Goal: Information Seeking & Learning: Learn about a topic

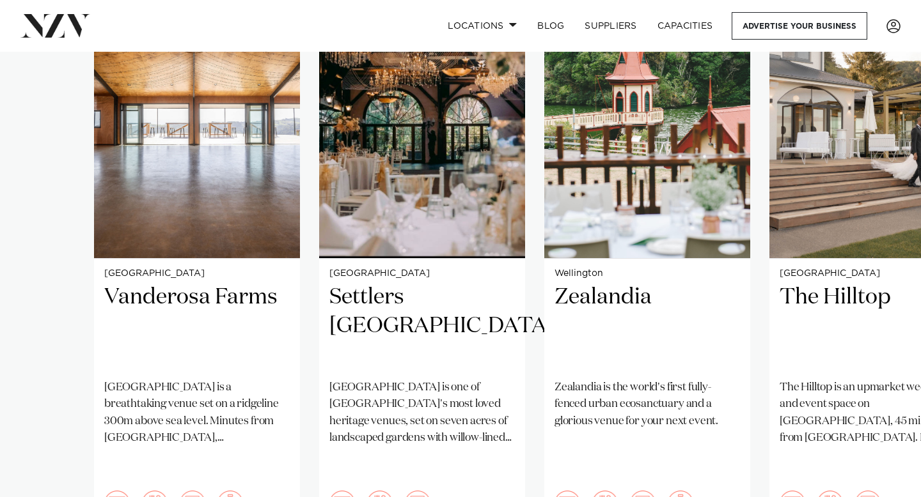
scroll to position [980, 0]
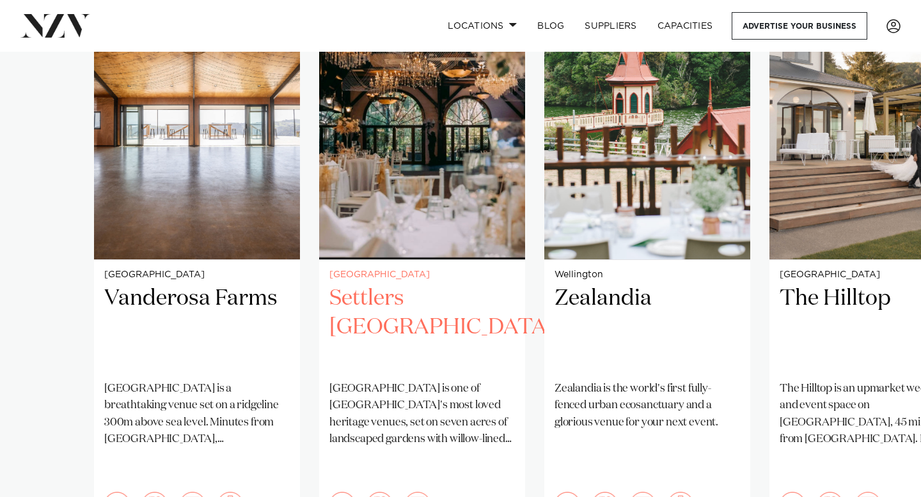
click at [428, 170] on img "2 / 38" at bounding box center [422, 121] width 206 height 276
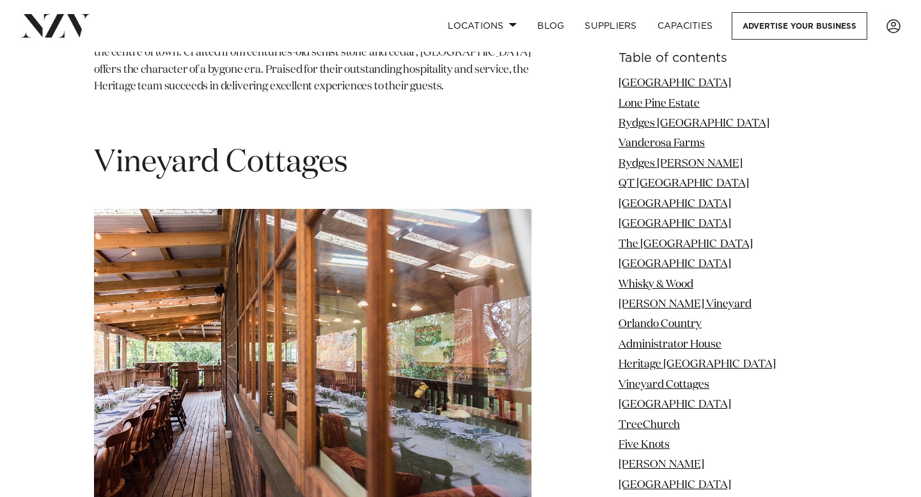
scroll to position [9046, 0]
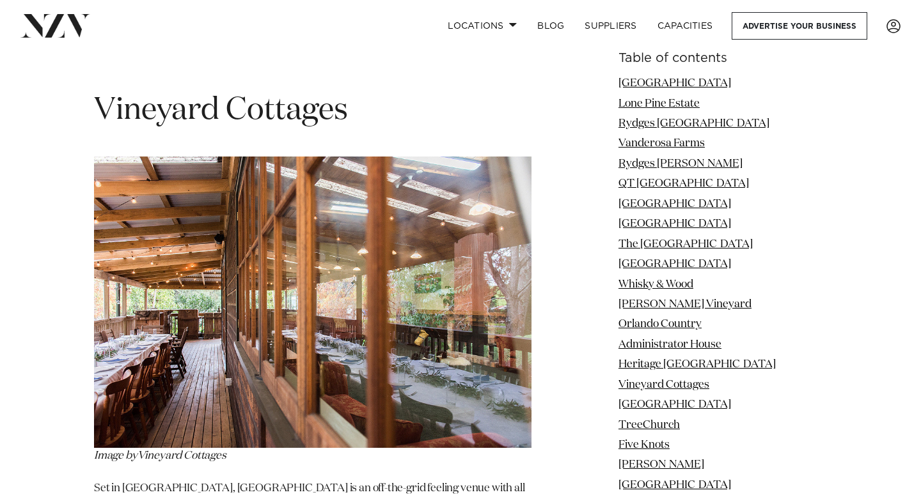
click at [322, 218] on img at bounding box center [312, 303] width 437 height 292
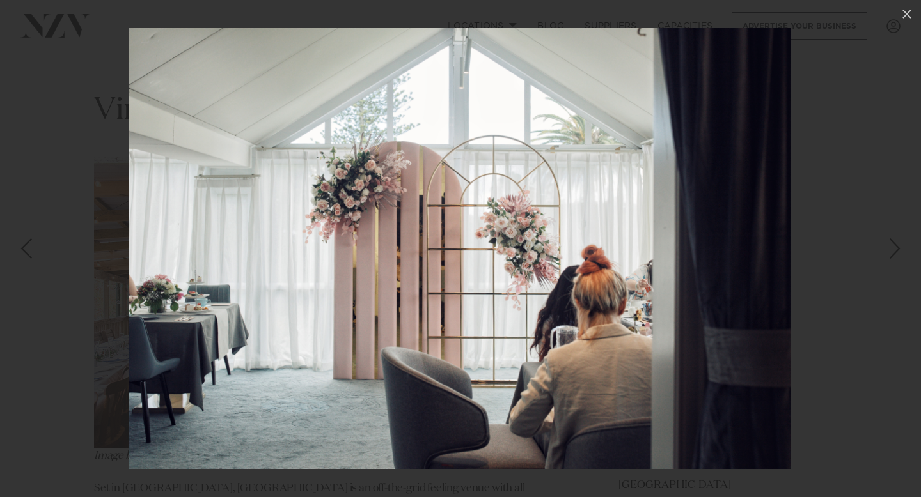
click at [875, 283] on div at bounding box center [460, 248] width 921 height 497
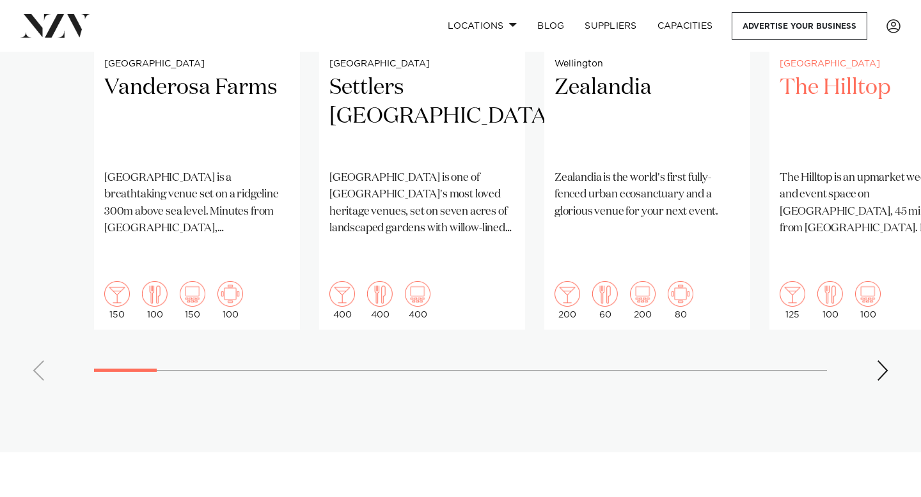
scroll to position [1195, 0]
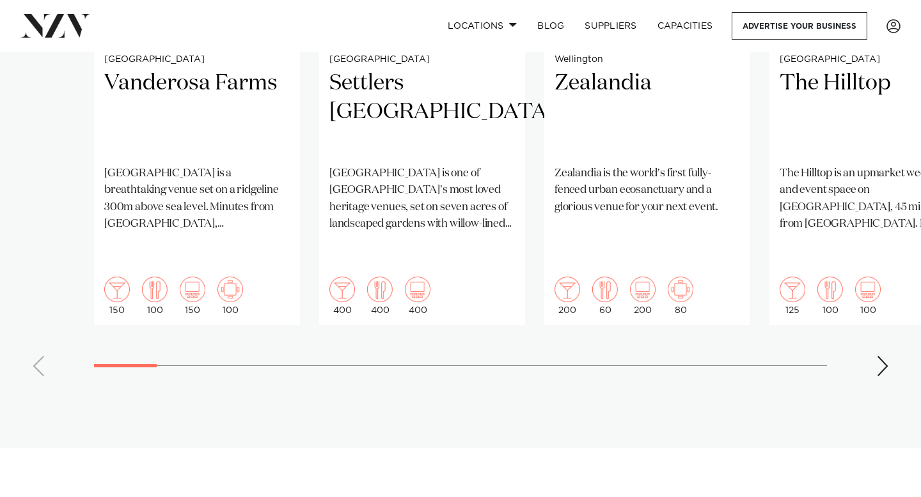
click at [888, 356] on div "Next slide" at bounding box center [882, 366] width 13 height 20
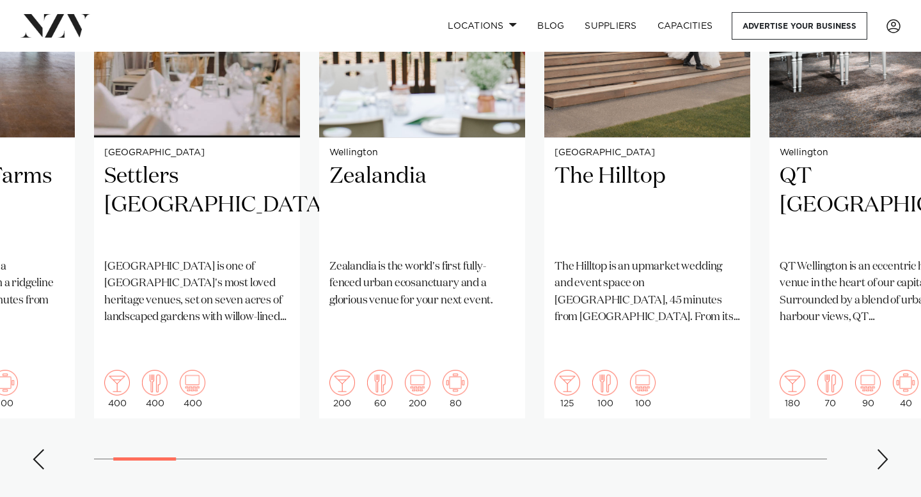
scroll to position [1098, 0]
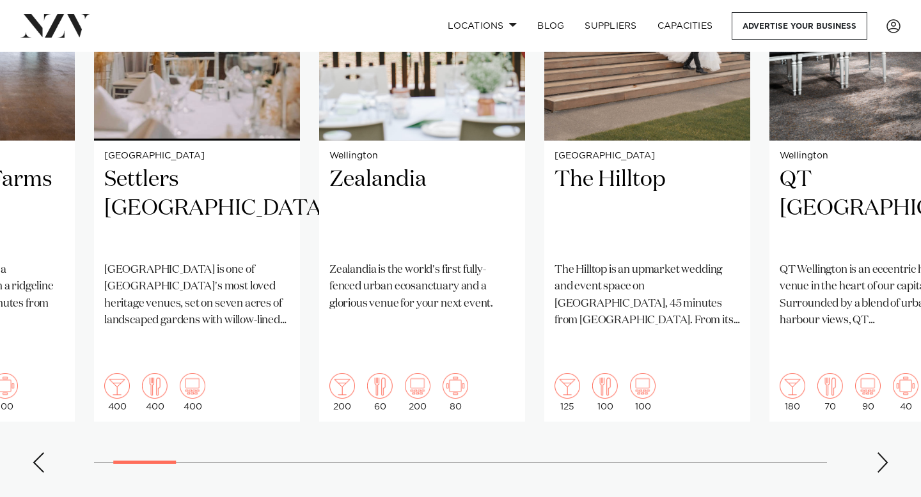
click at [882, 453] on div "Next slide" at bounding box center [882, 463] width 13 height 20
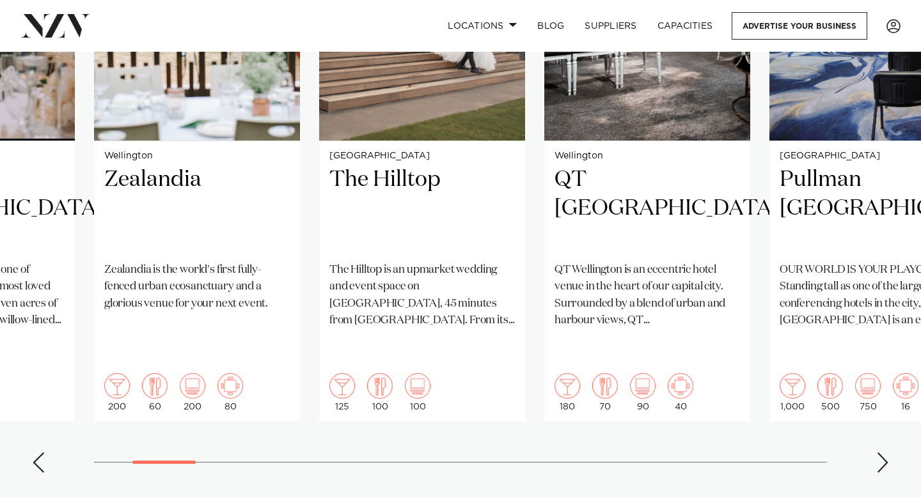
click at [882, 453] on div "Next slide" at bounding box center [882, 463] width 13 height 20
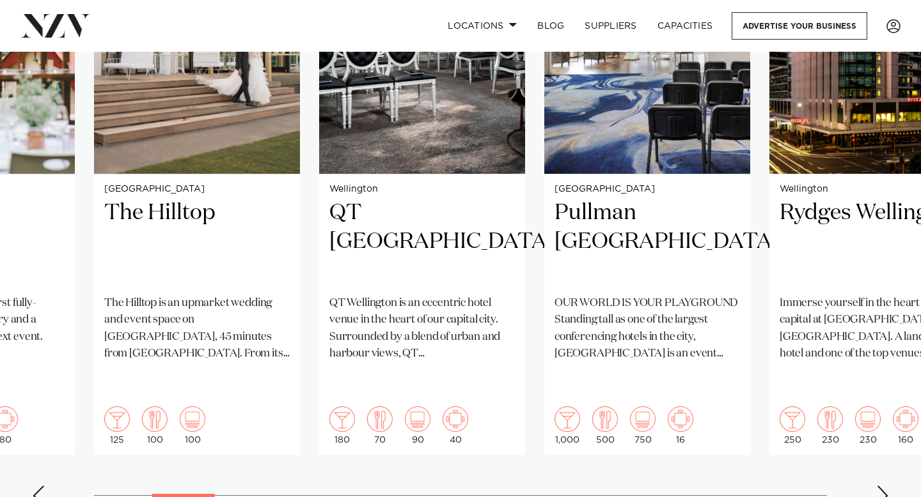
scroll to position [1060, 0]
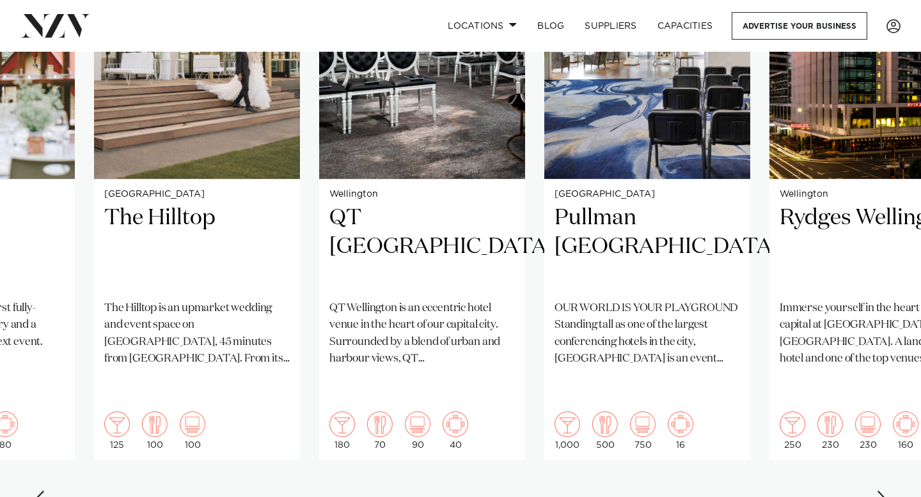
click at [881, 491] on div "Next slide" at bounding box center [882, 501] width 13 height 20
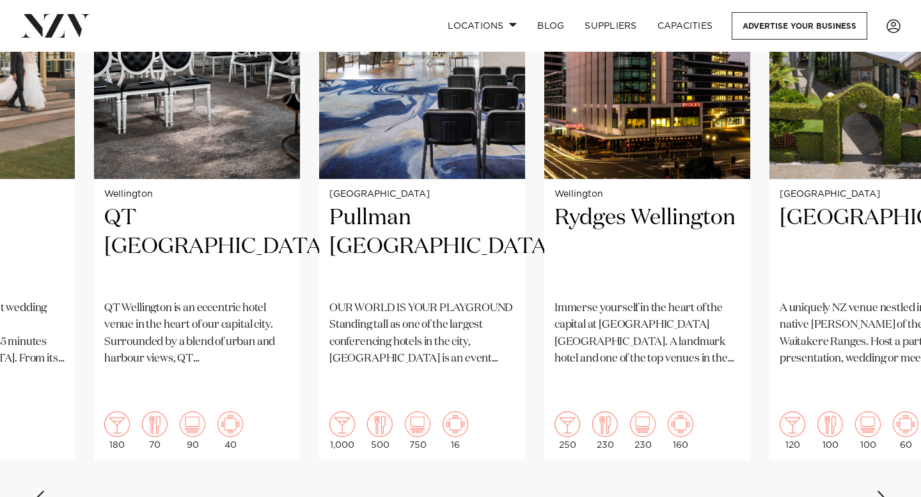
click at [881, 491] on div "Next slide" at bounding box center [882, 501] width 13 height 20
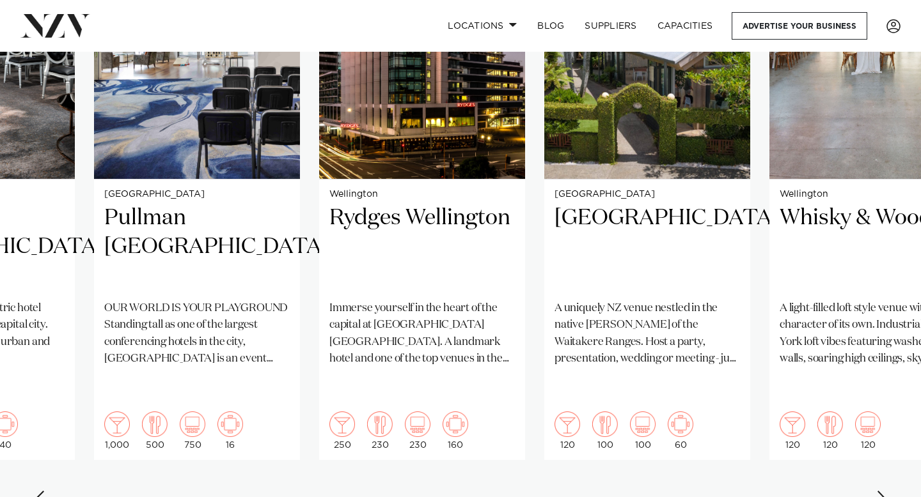
click at [881, 491] on div "Next slide" at bounding box center [882, 501] width 13 height 20
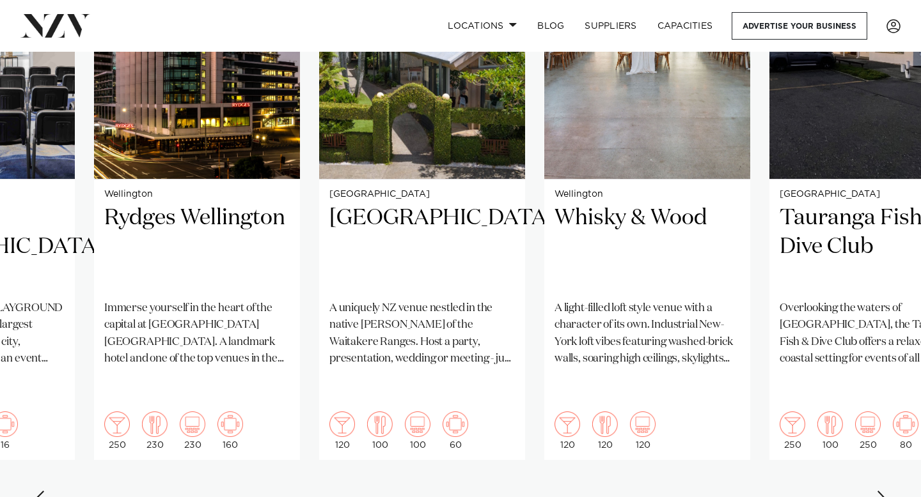
click at [881, 491] on div "Next slide" at bounding box center [882, 501] width 13 height 20
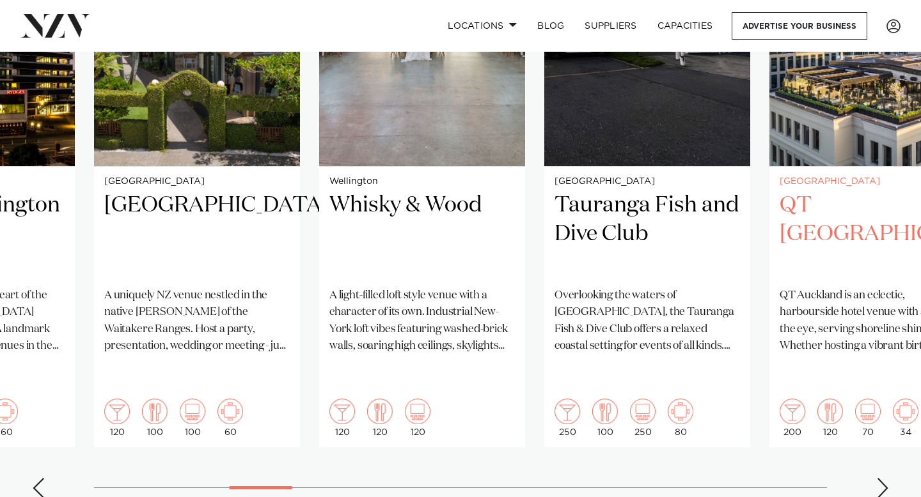
scroll to position [1089, 0]
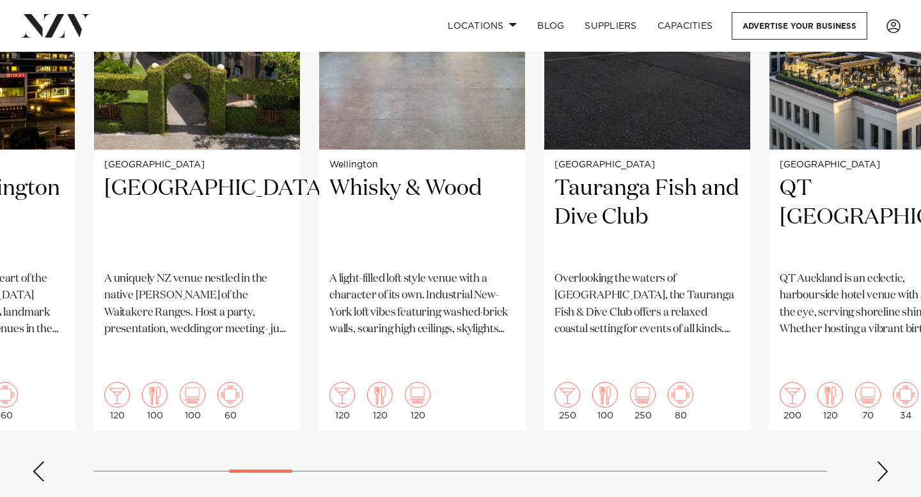
click at [882, 462] on div "Next slide" at bounding box center [882, 472] width 13 height 20
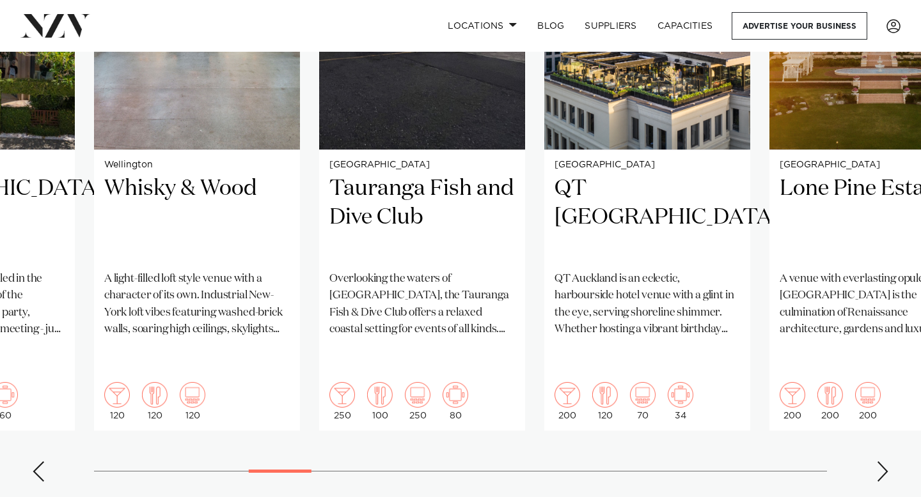
click at [882, 462] on div "Next slide" at bounding box center [882, 472] width 13 height 20
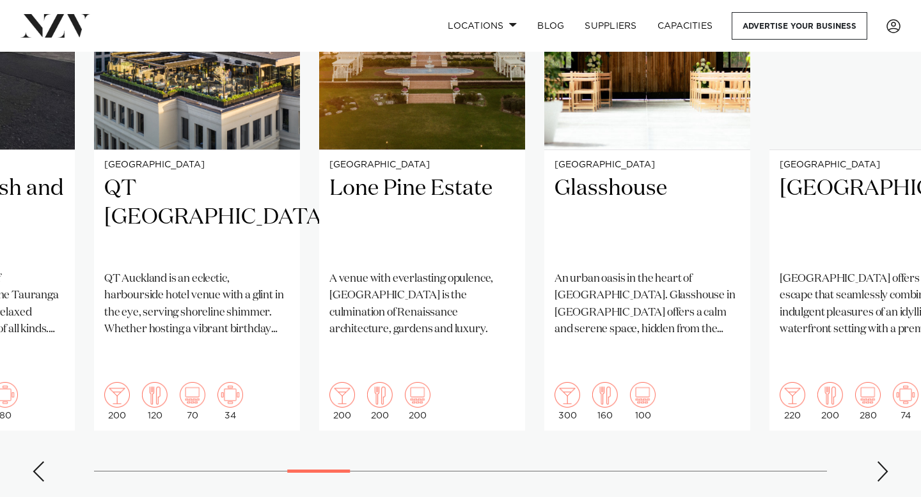
click at [882, 462] on div "Next slide" at bounding box center [882, 472] width 13 height 20
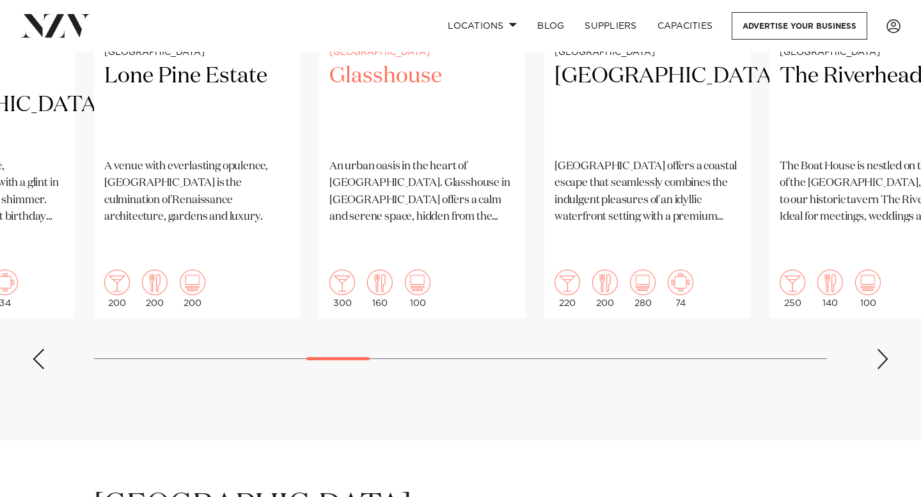
scroll to position [1210, 0]
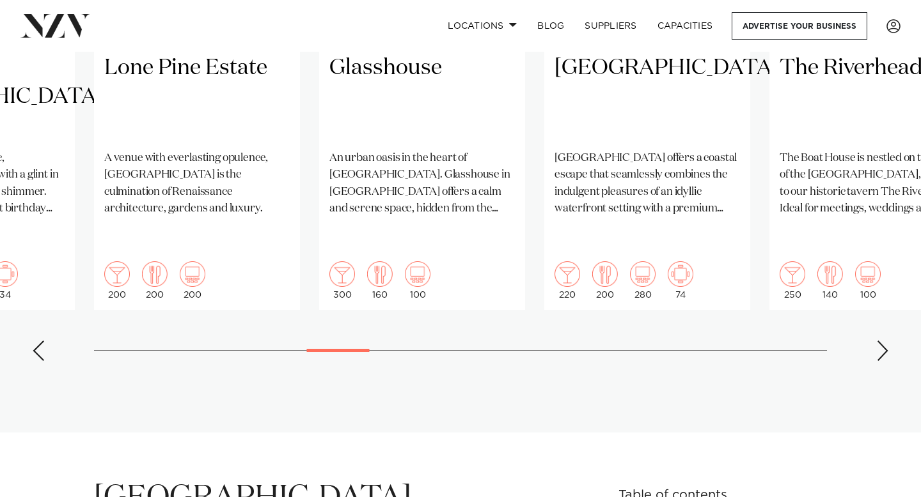
click at [886, 341] on div "Next slide" at bounding box center [882, 351] width 13 height 20
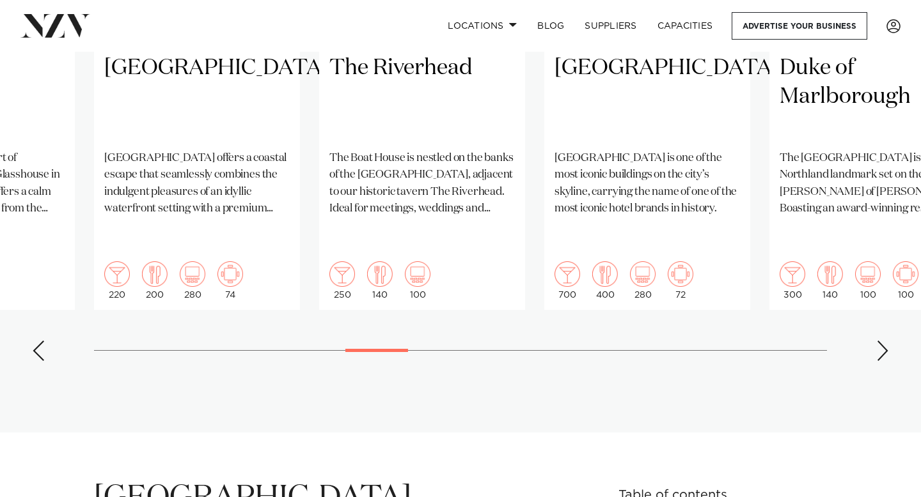
click at [886, 341] on div "Next slide" at bounding box center [882, 351] width 13 height 20
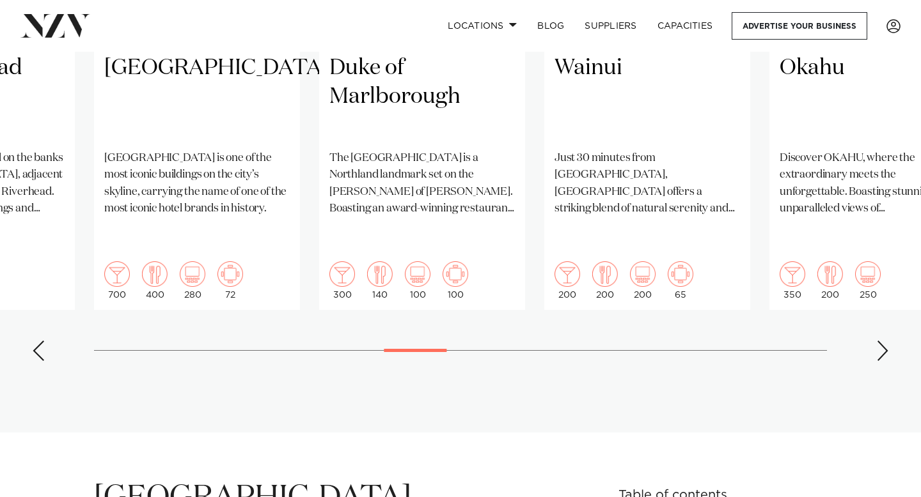
click at [886, 341] on div "Next slide" at bounding box center [882, 351] width 13 height 20
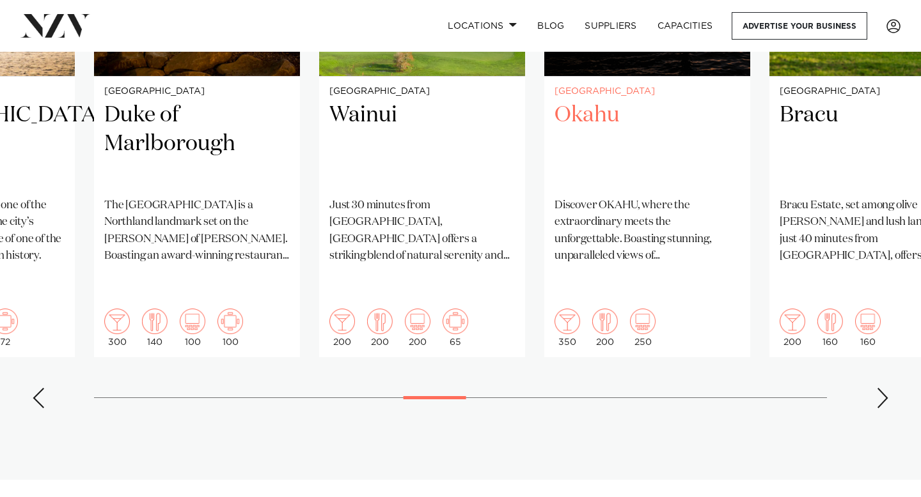
scroll to position [1189, 0]
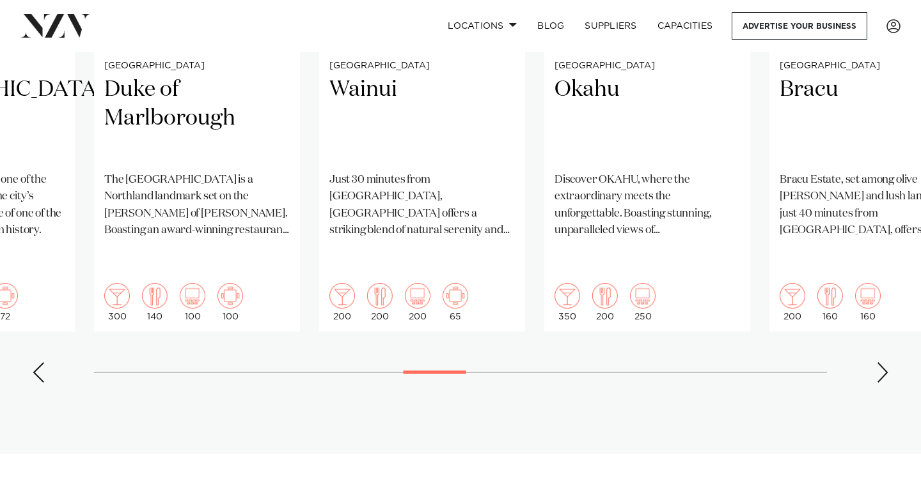
click at [887, 363] on div "Next slide" at bounding box center [882, 373] width 13 height 20
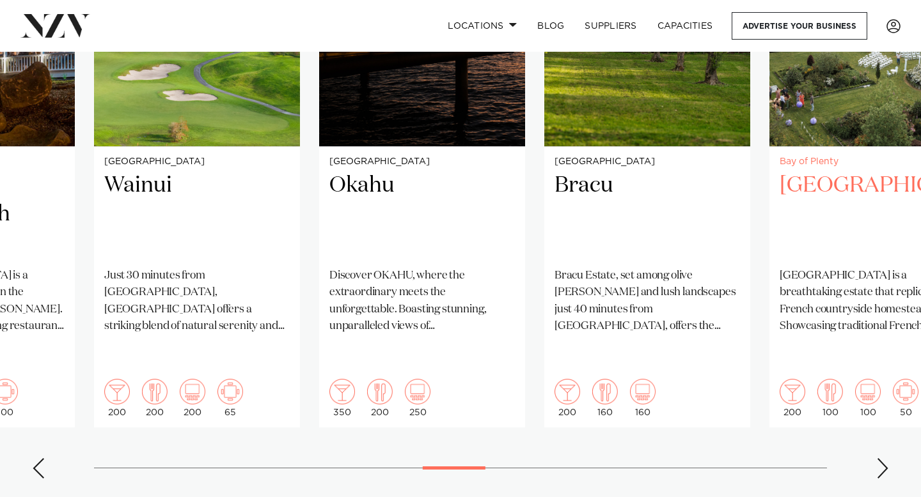
scroll to position [1091, 0]
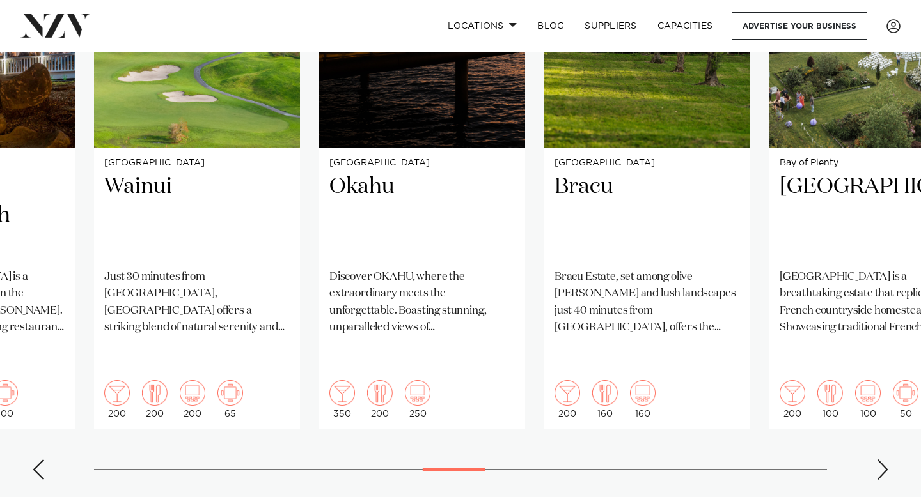
click at [885, 460] on div "Next slide" at bounding box center [882, 470] width 13 height 20
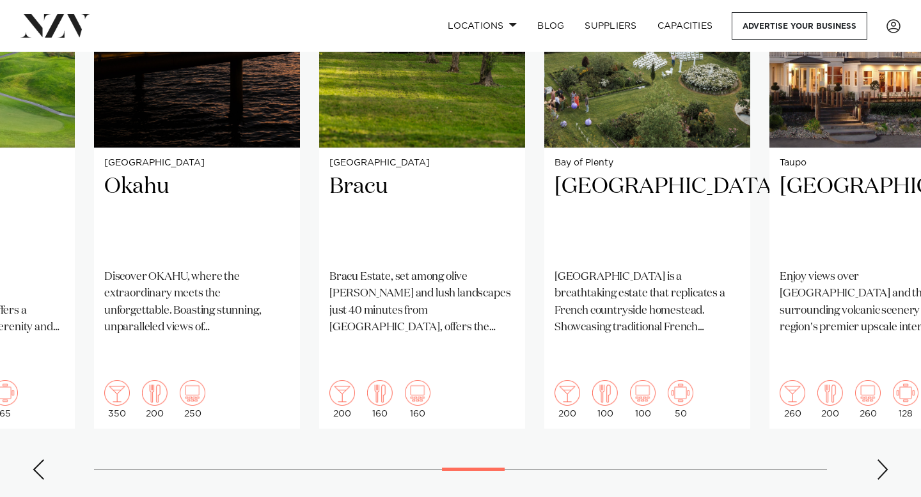
click at [885, 460] on div "Next slide" at bounding box center [882, 470] width 13 height 20
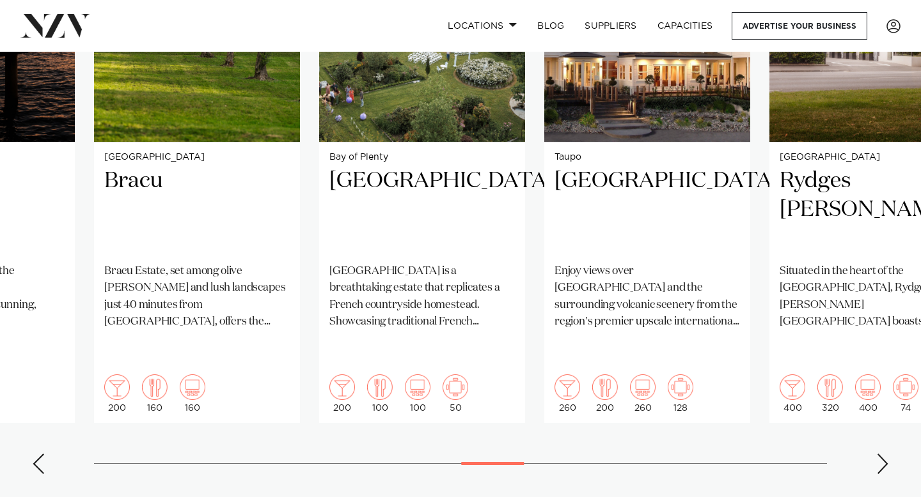
scroll to position [1120, 0]
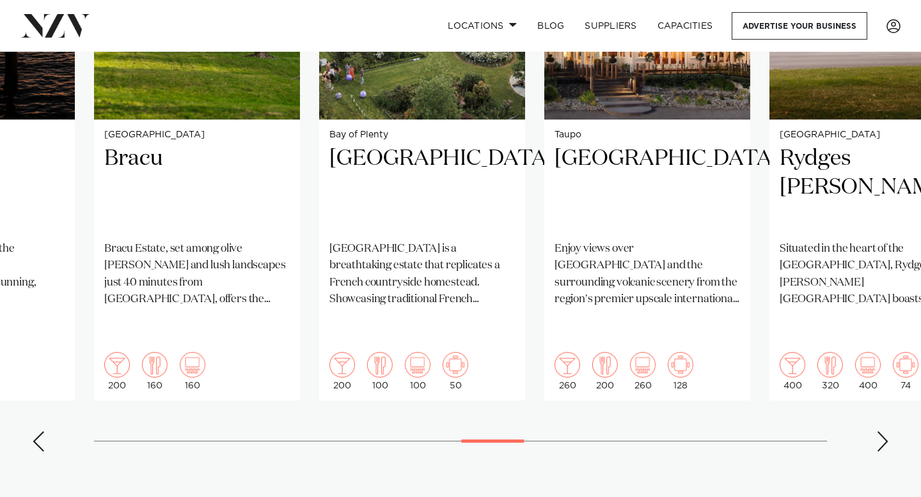
click at [884, 432] on div "Next slide" at bounding box center [882, 442] width 13 height 20
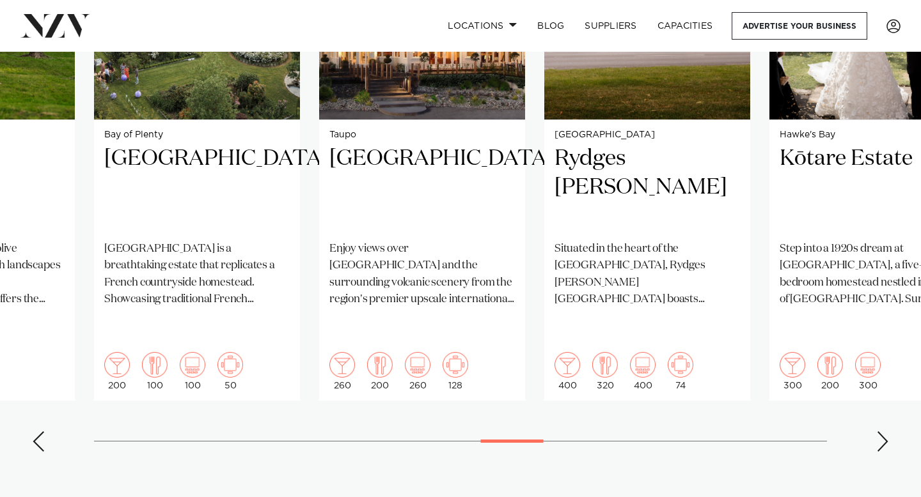
click at [884, 432] on div "Next slide" at bounding box center [882, 442] width 13 height 20
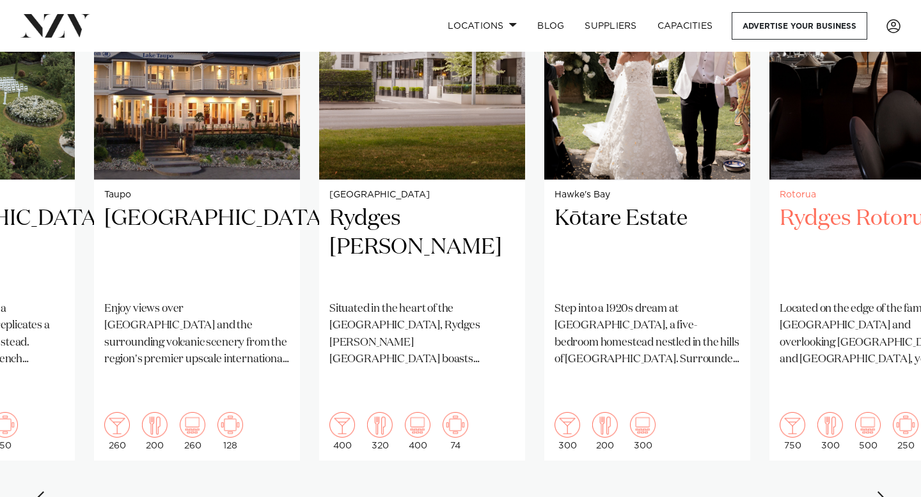
scroll to position [1064, 0]
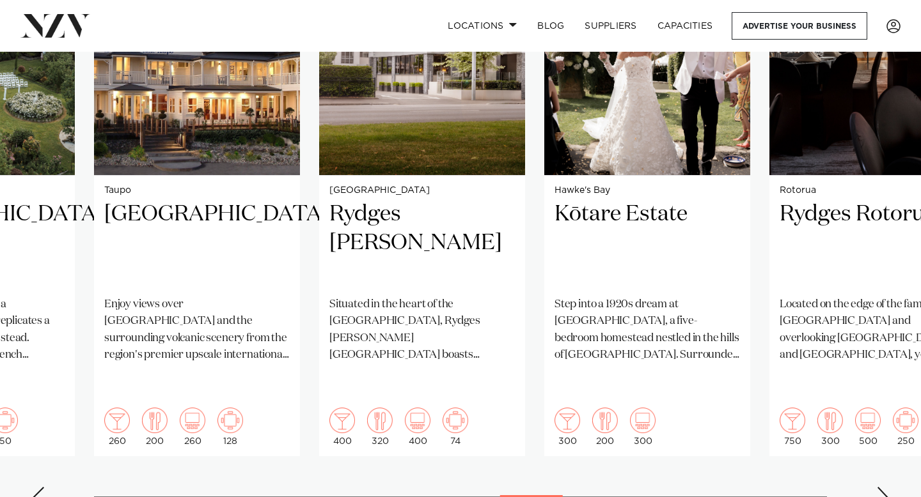
click at [882, 487] on div "Next slide" at bounding box center [882, 497] width 13 height 20
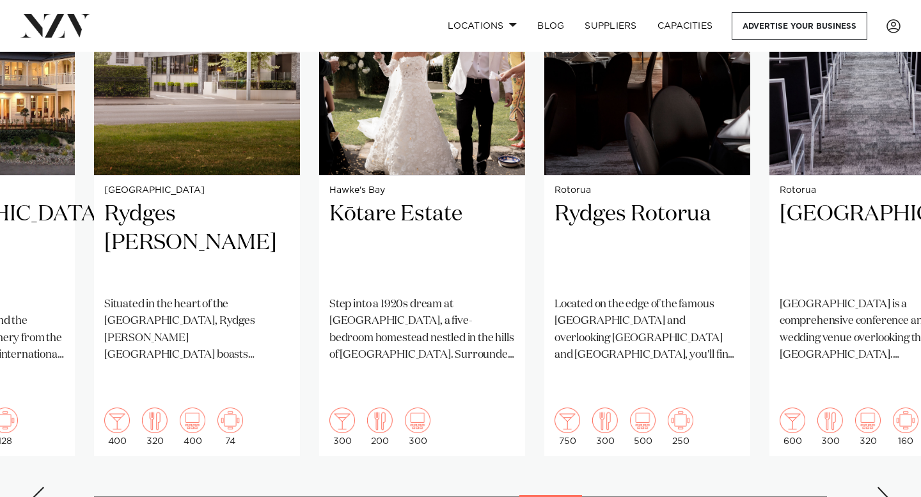
click at [882, 487] on div "Next slide" at bounding box center [882, 497] width 13 height 20
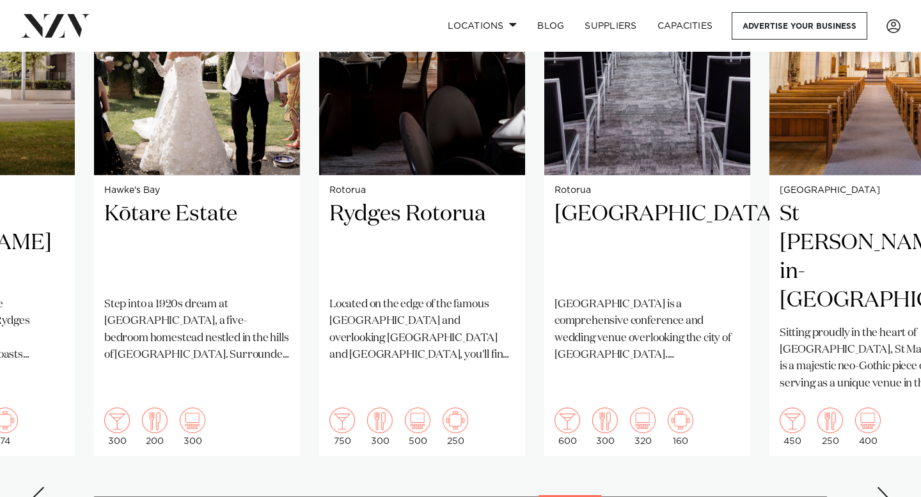
click at [882, 487] on div "Next slide" at bounding box center [882, 497] width 13 height 20
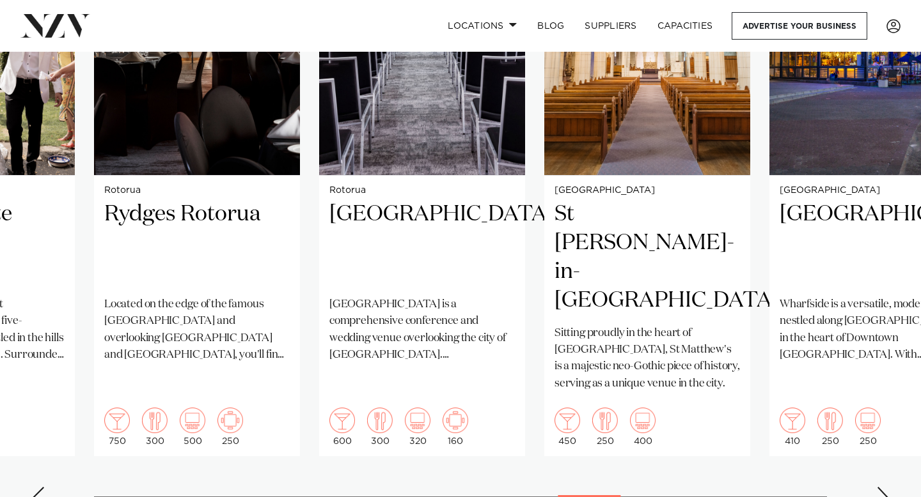
click at [882, 487] on div "Next slide" at bounding box center [882, 497] width 13 height 20
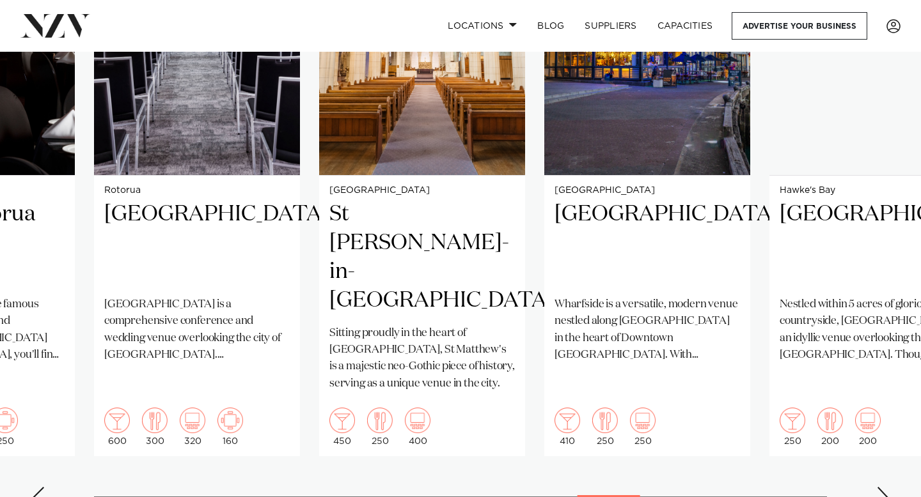
click at [882, 487] on div "Next slide" at bounding box center [882, 497] width 13 height 20
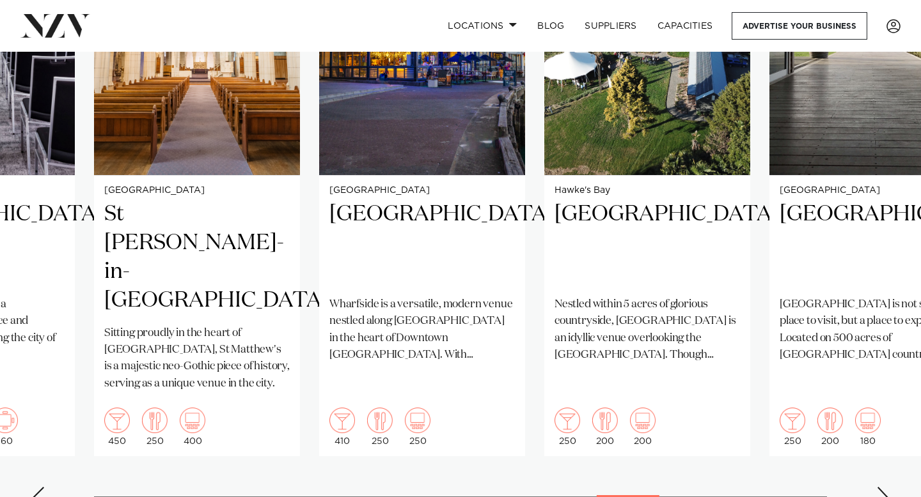
click at [882, 487] on div "Next slide" at bounding box center [882, 497] width 13 height 20
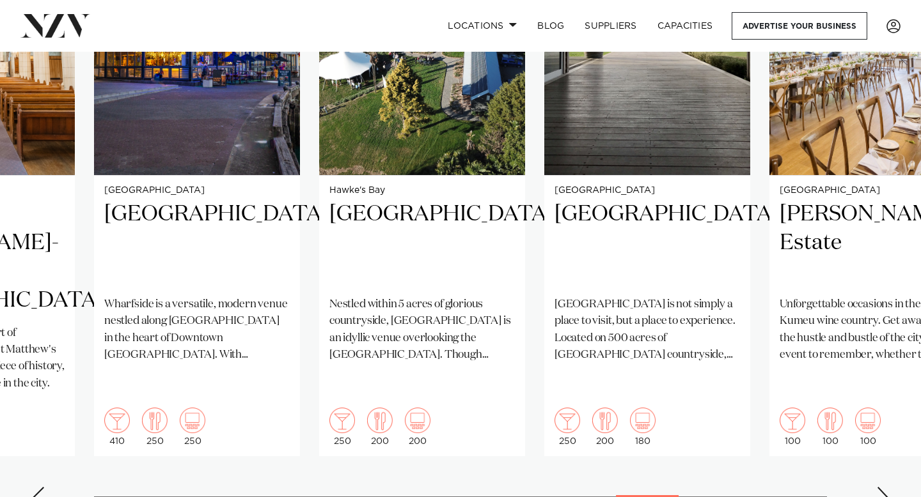
click at [882, 487] on div "Next slide" at bounding box center [882, 497] width 13 height 20
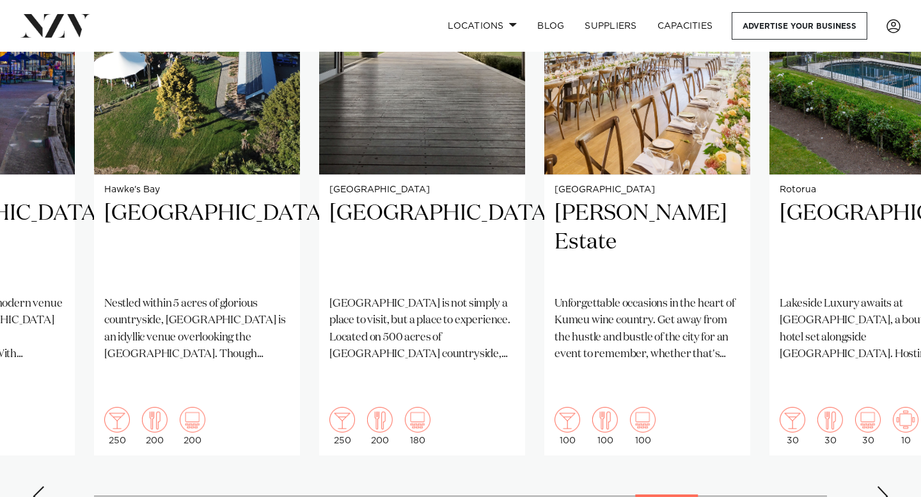
scroll to position [1065, 0]
click at [884, 486] on div "Next slide" at bounding box center [882, 496] width 13 height 20
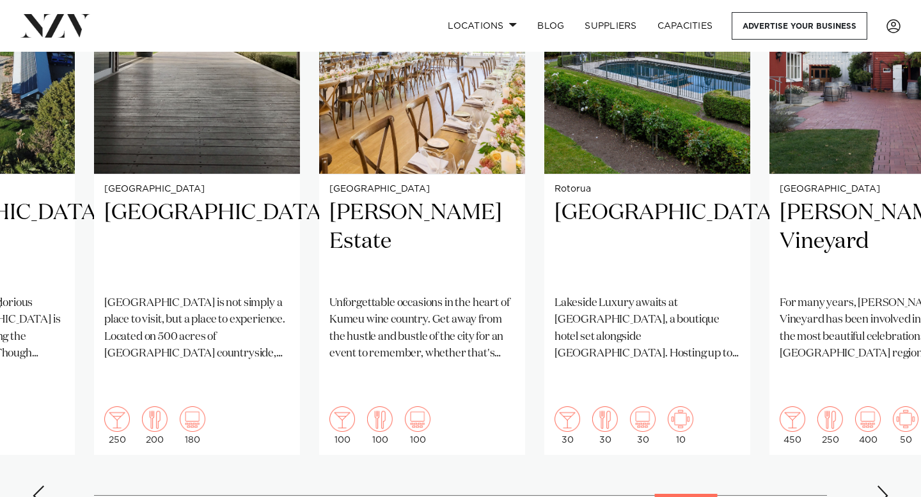
click at [884, 486] on div "Next slide" at bounding box center [882, 496] width 13 height 20
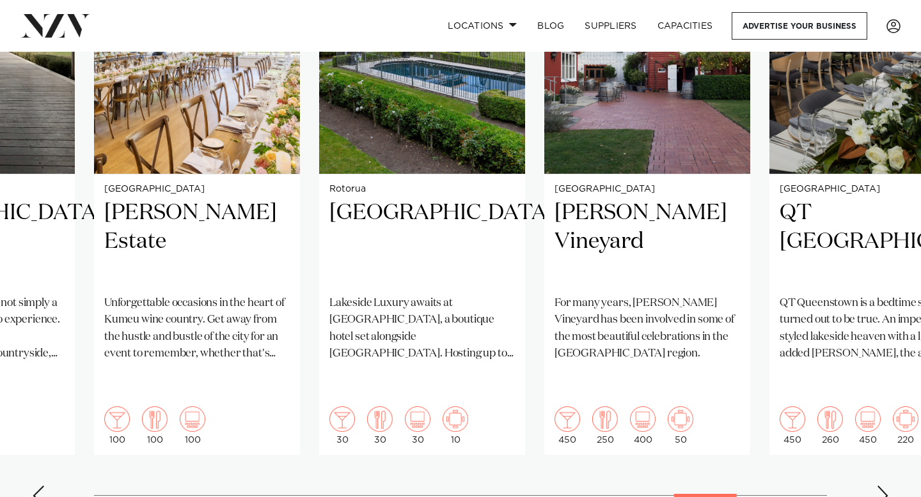
click at [884, 486] on div "Next slide" at bounding box center [882, 496] width 13 height 20
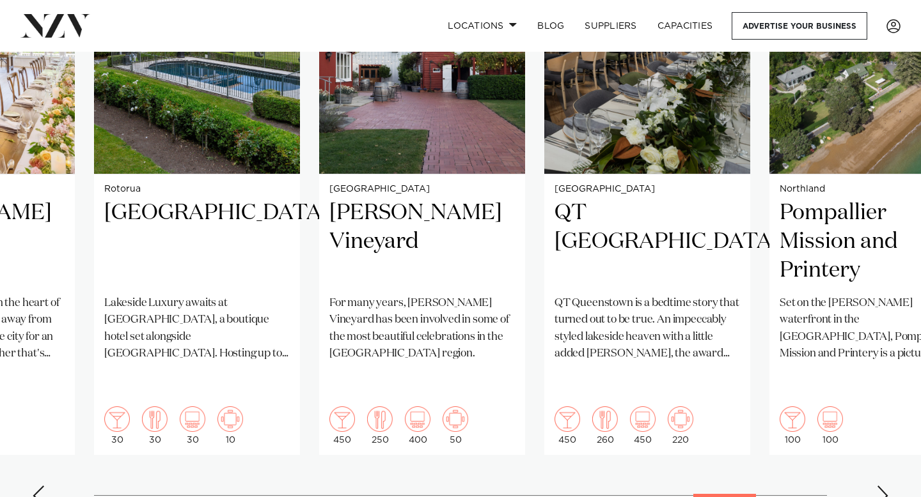
click at [884, 486] on div "Next slide" at bounding box center [882, 496] width 13 height 20
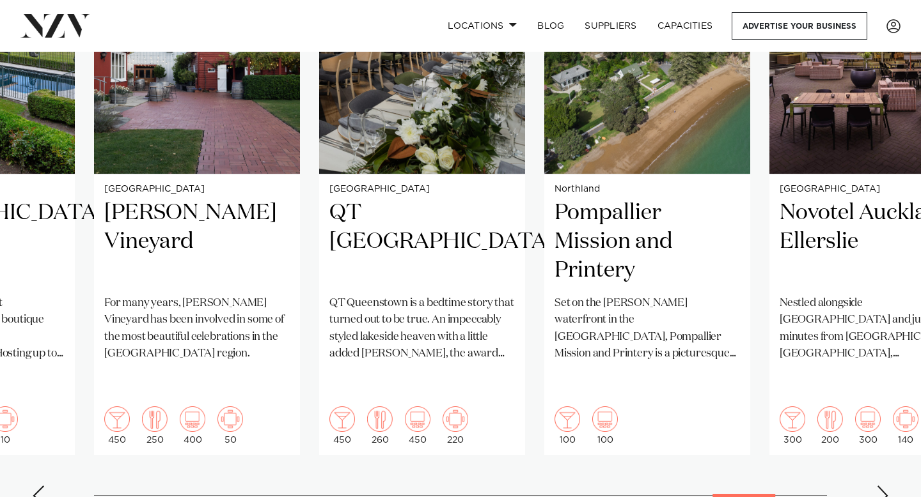
click at [884, 486] on div "Next slide" at bounding box center [882, 496] width 13 height 20
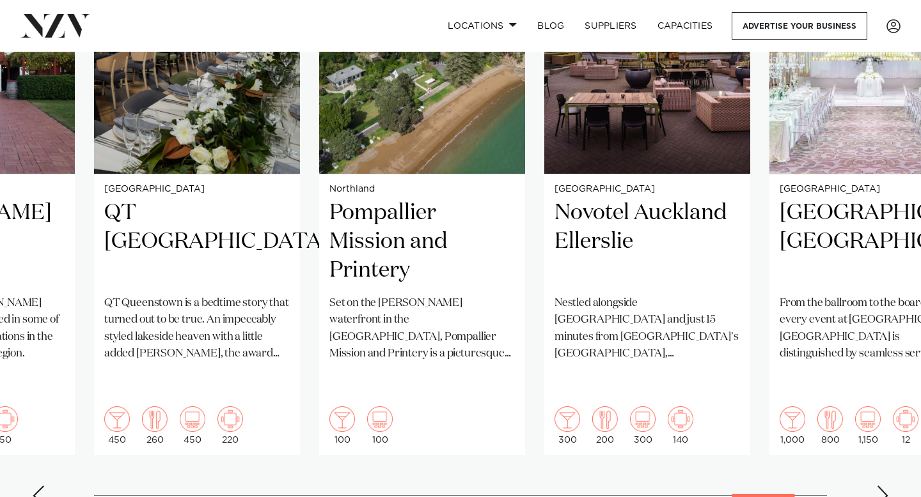
click at [884, 486] on div "Next slide" at bounding box center [882, 496] width 13 height 20
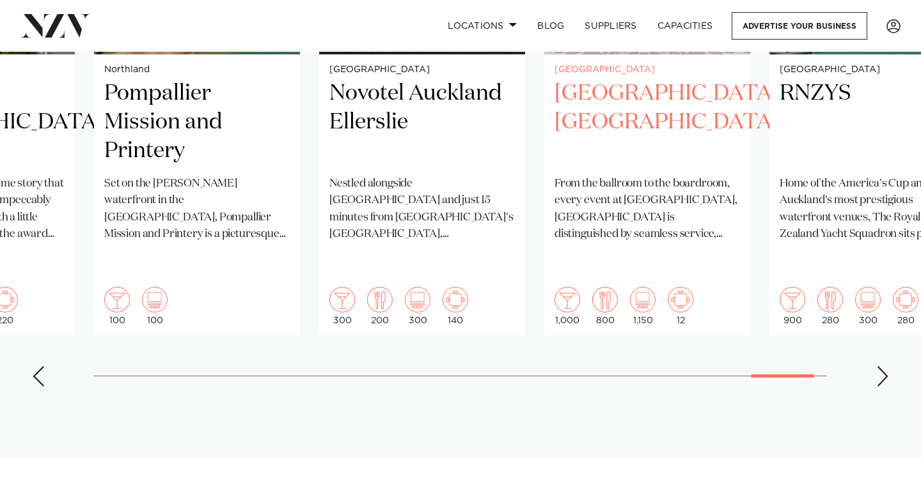
scroll to position [1197, 0]
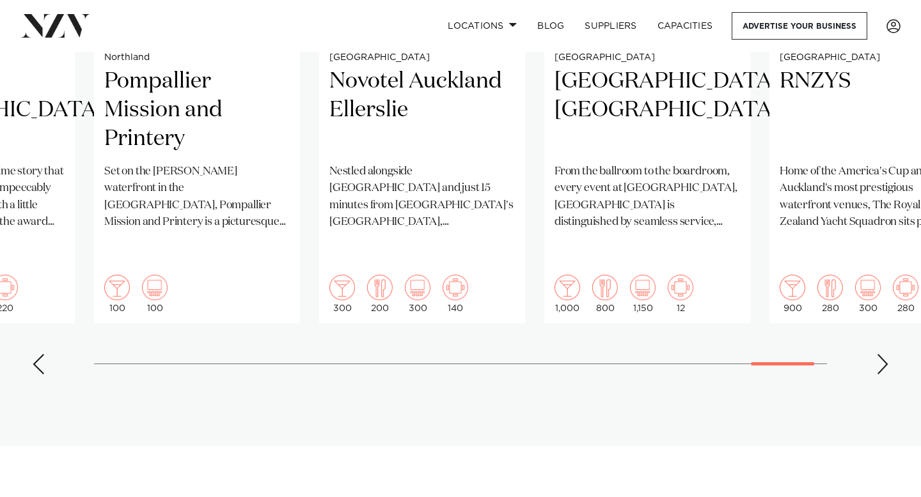
click at [47, 336] on swiper-container "Auckland Vanderosa Farms Vanderosa Farms is a breathtaking venue set on a ridge…" at bounding box center [460, 75] width 921 height 619
click at [41, 354] on div "Previous slide" at bounding box center [38, 364] width 13 height 20
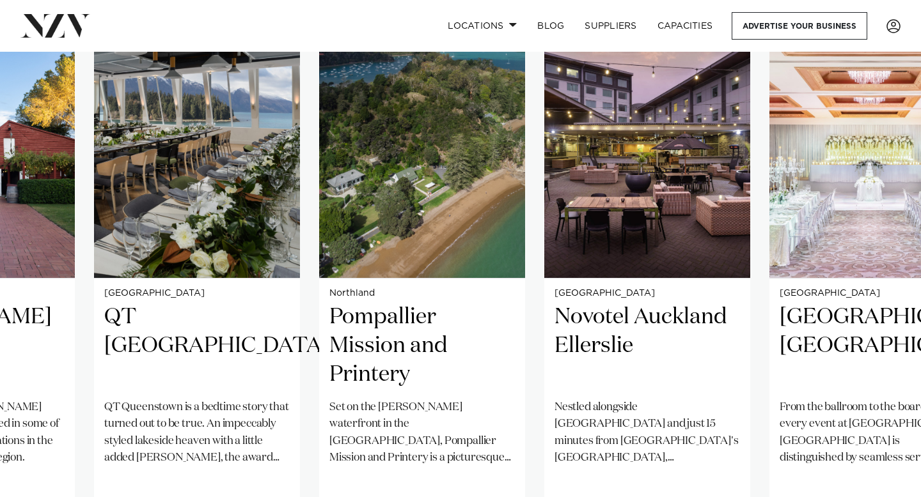
scroll to position [960, 0]
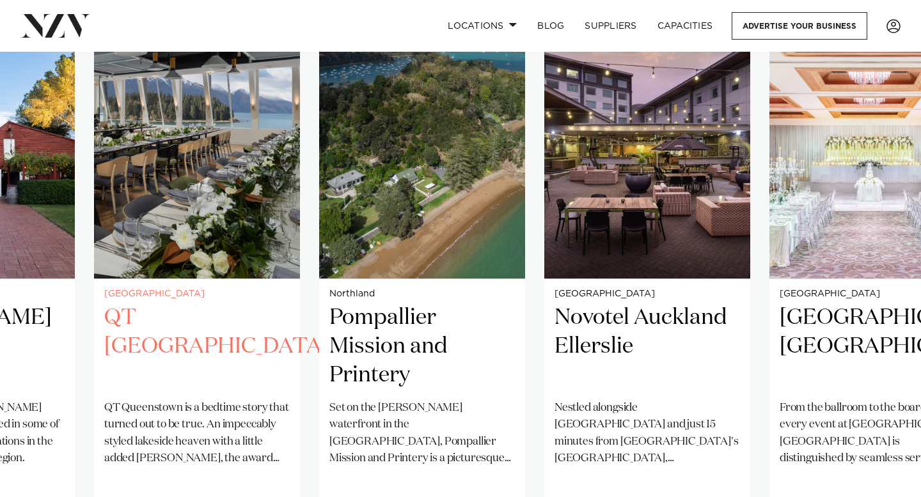
click at [230, 316] on h2 "QT Queenstown" at bounding box center [196, 347] width 185 height 86
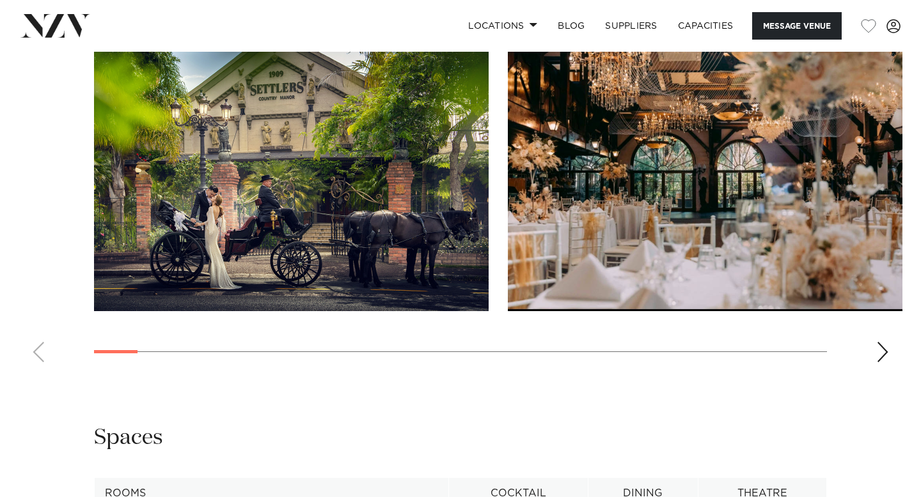
scroll to position [1276, 0]
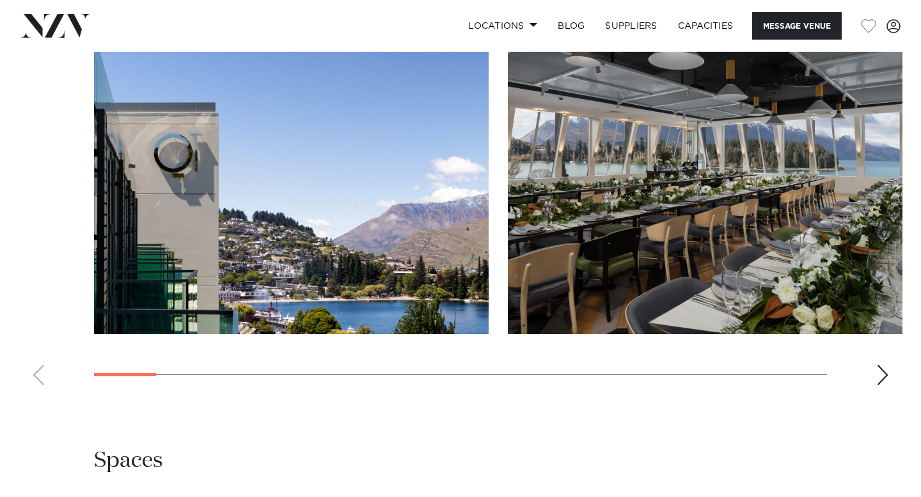
scroll to position [1823, 0]
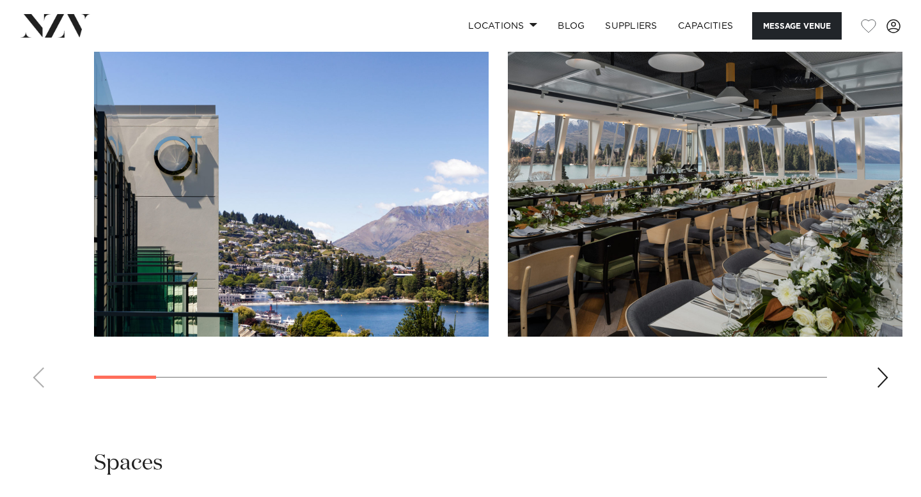
click at [880, 373] on div "Next slide" at bounding box center [882, 378] width 13 height 20
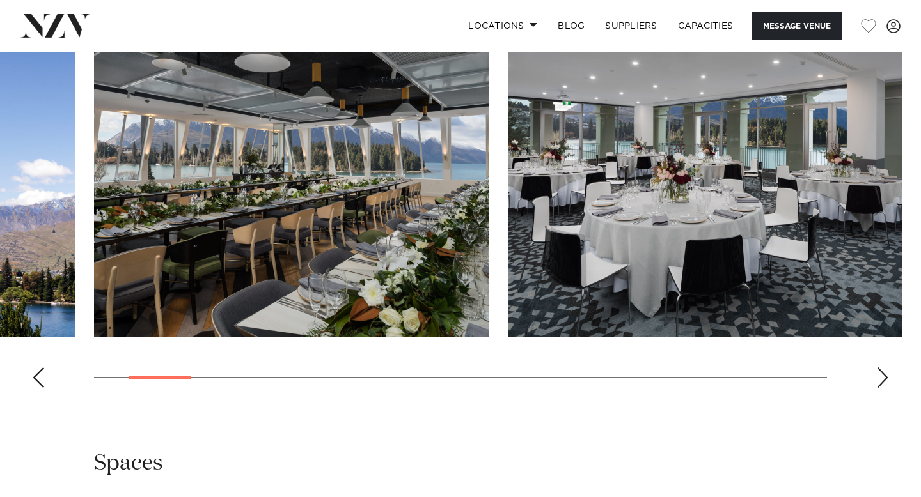
click at [880, 373] on div "Next slide" at bounding box center [882, 378] width 13 height 20
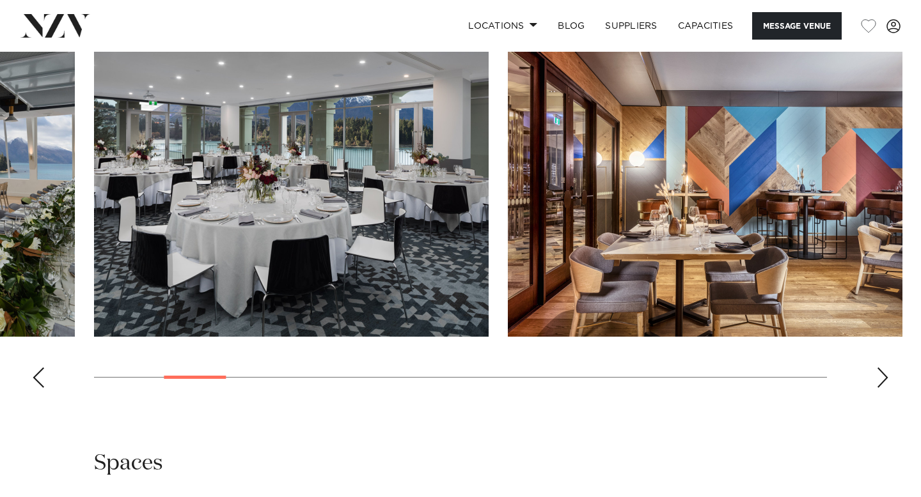
click at [880, 373] on div "Next slide" at bounding box center [882, 378] width 13 height 20
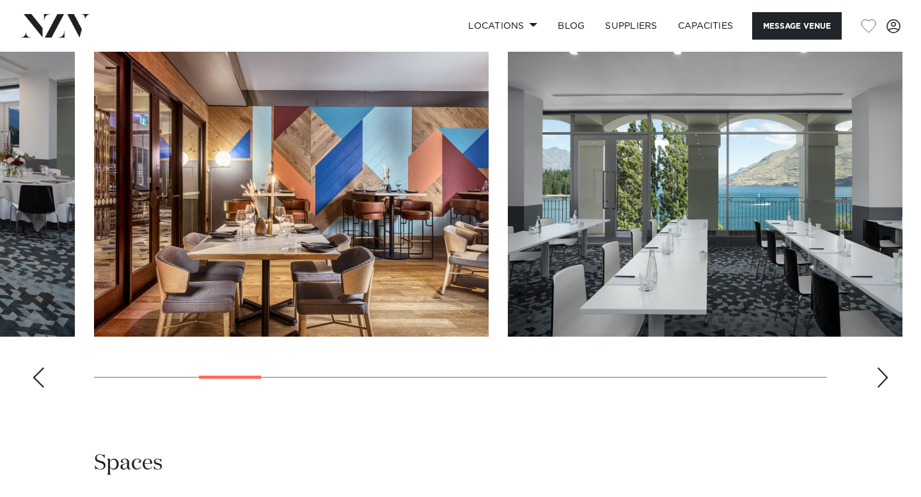
click at [880, 373] on div "Next slide" at bounding box center [882, 378] width 13 height 20
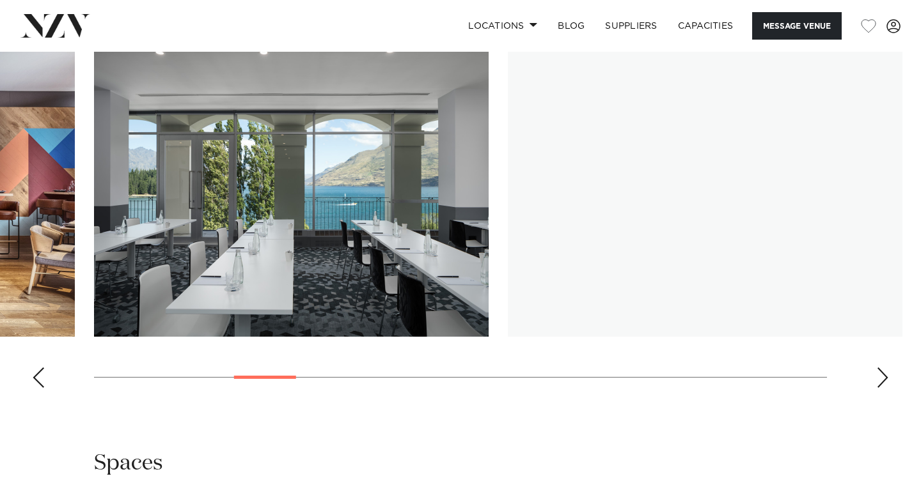
click at [880, 373] on div "Next slide" at bounding box center [882, 378] width 13 height 20
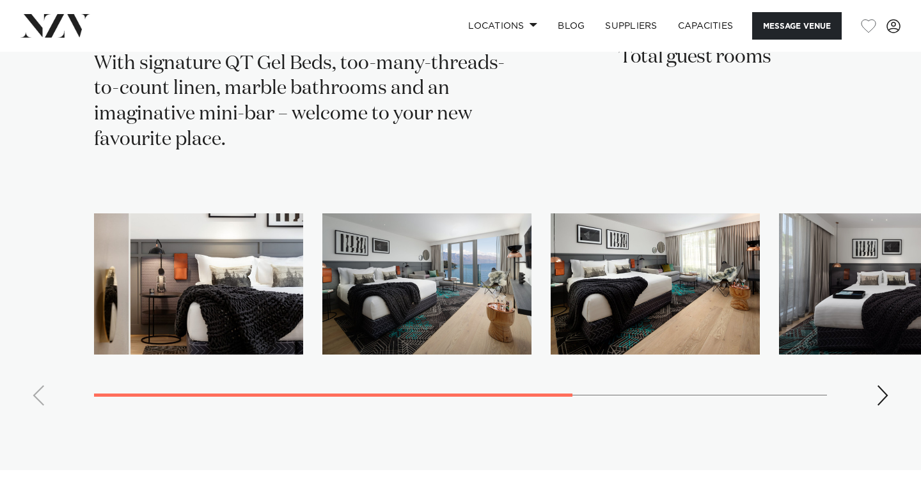
scroll to position [3591, 0]
